Goal: Information Seeking & Learning: Learn about a topic

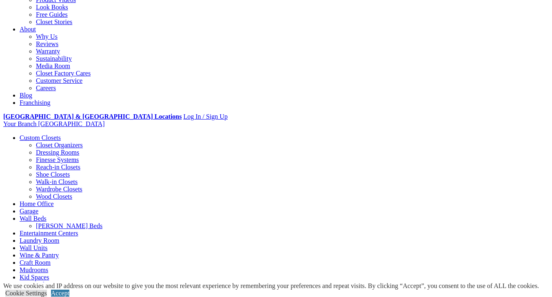
scroll to position [224, 0]
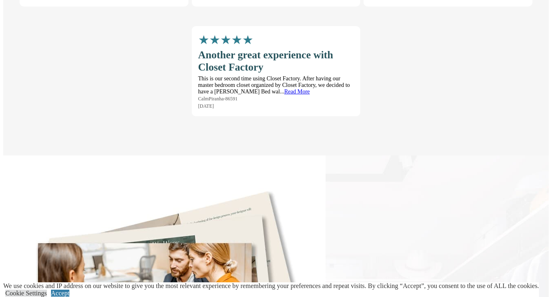
scroll to position [1786, 0]
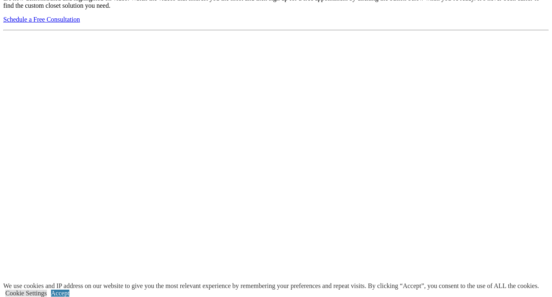
scroll to position [675, 0]
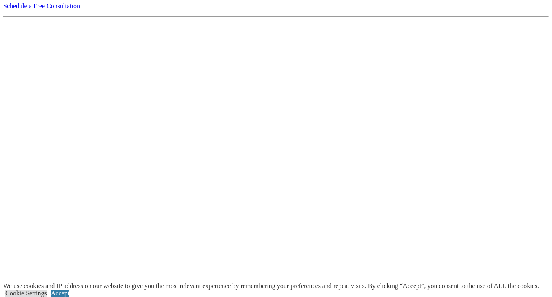
scroll to position [721, 0]
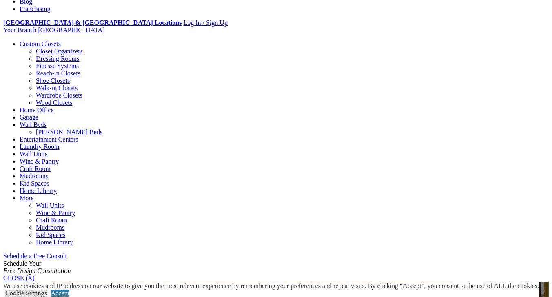
scroll to position [301, 0]
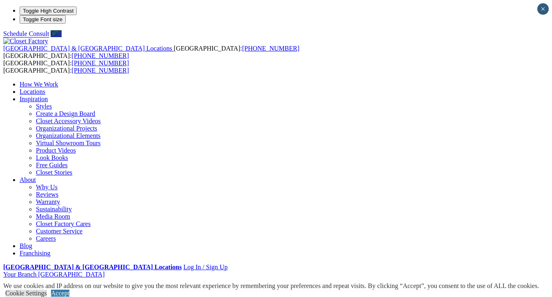
click at [45, 88] on link "Locations" at bounding box center [33, 91] width 26 height 7
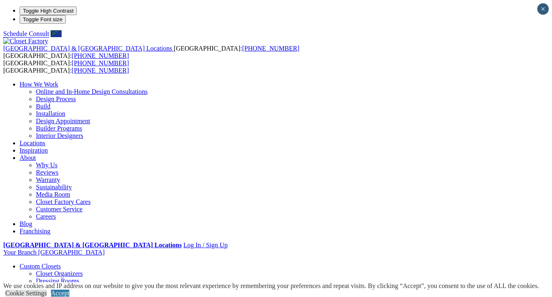
type input "*****"
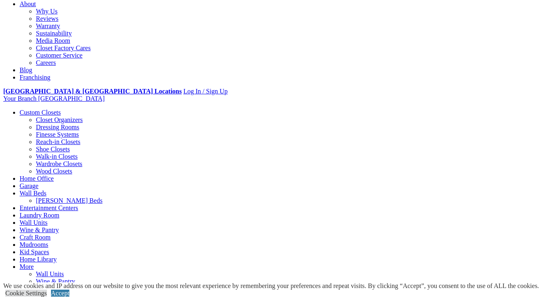
scroll to position [232, 0]
